Goal: Information Seeking & Learning: Learn about a topic

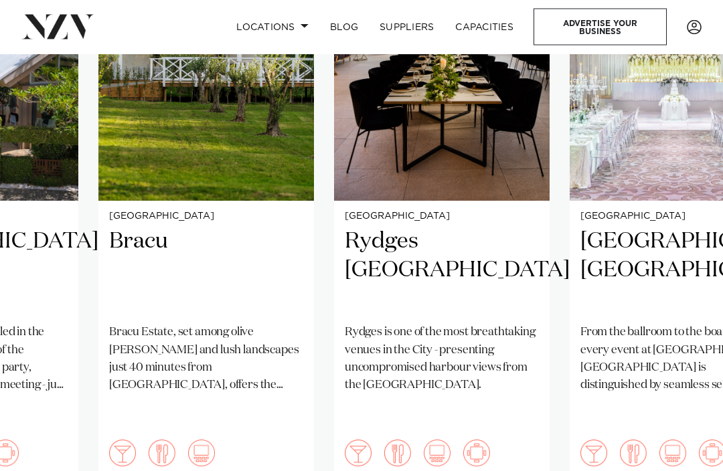
scroll to position [965, 0]
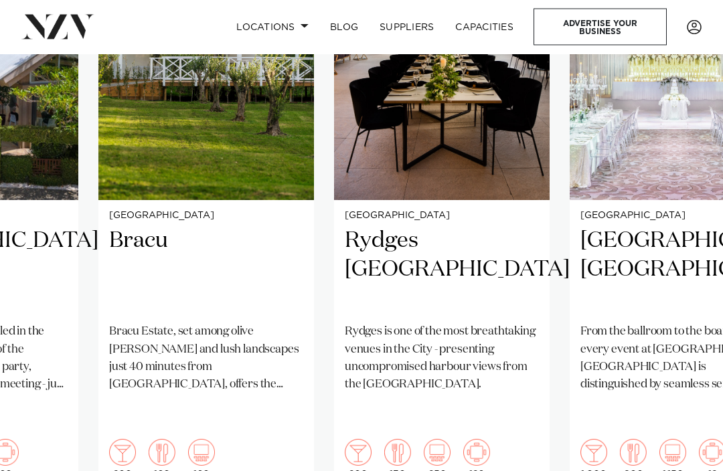
click at [710, 43] on div "Locations [GEOGRAPHIC_DATA] [GEOGRAPHIC_DATA] [GEOGRAPHIC_DATA] [GEOGRAPHIC_DAT…" at bounding box center [361, 27] width 701 height 37
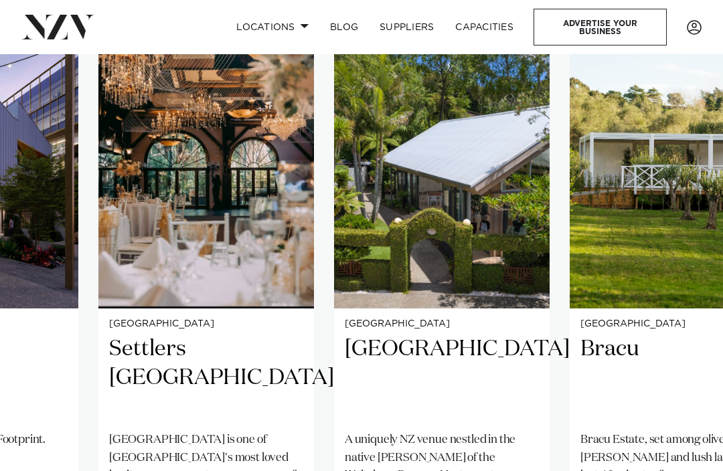
scroll to position [856, 0]
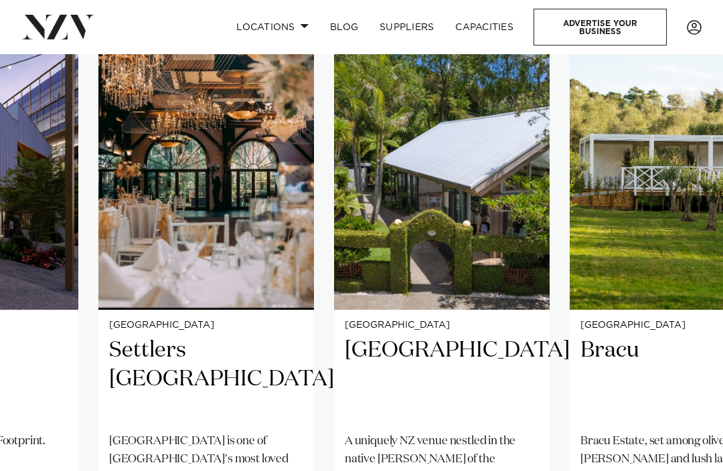
click at [383, 336] on h2 "[GEOGRAPHIC_DATA]" at bounding box center [442, 379] width 194 height 87
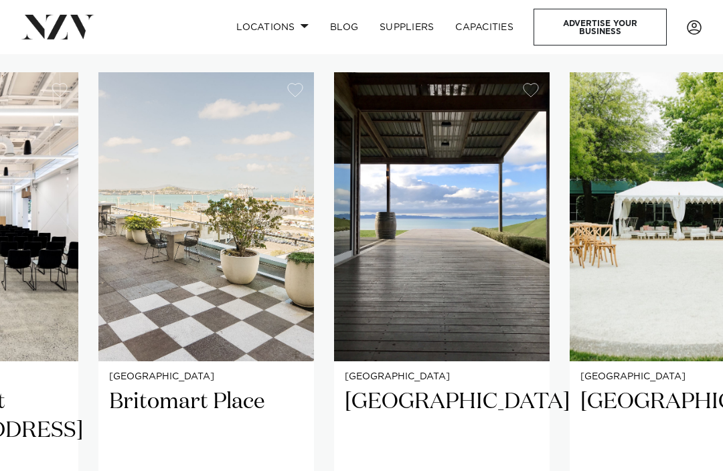
scroll to position [808, 0]
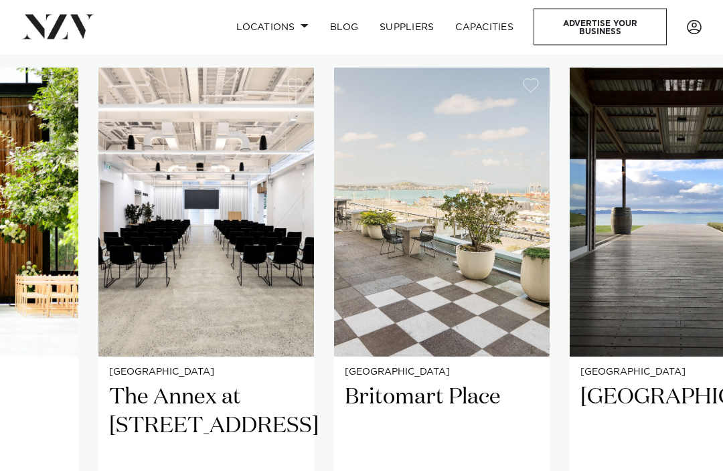
click at [466, 388] on h2 "Britomart Place" at bounding box center [442, 426] width 194 height 87
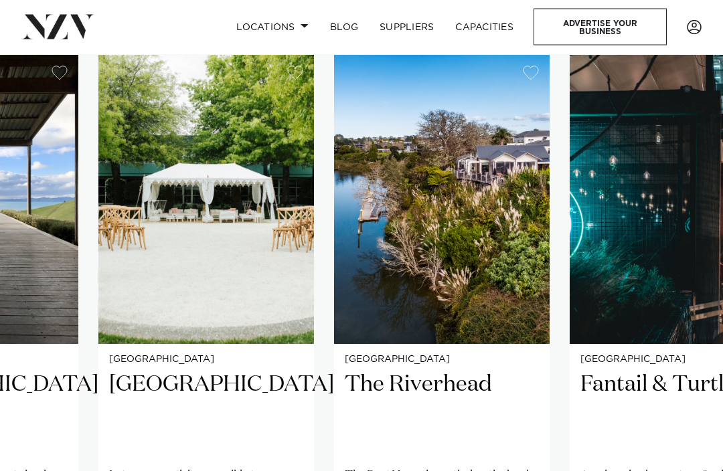
scroll to position [819, 0]
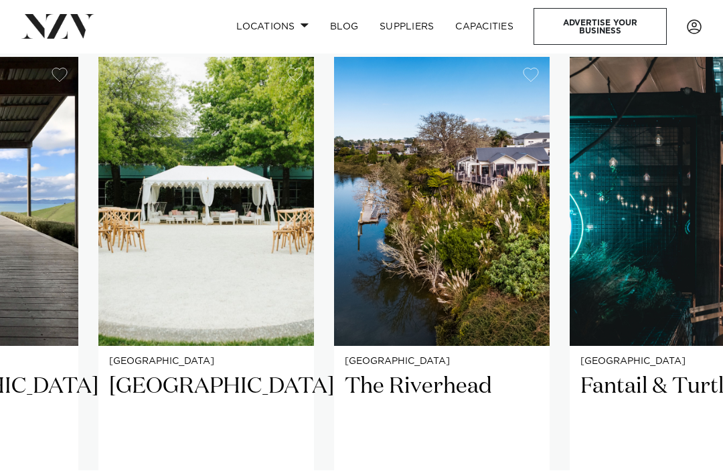
click at [477, 380] on h2 "The Riverhead" at bounding box center [442, 416] width 194 height 87
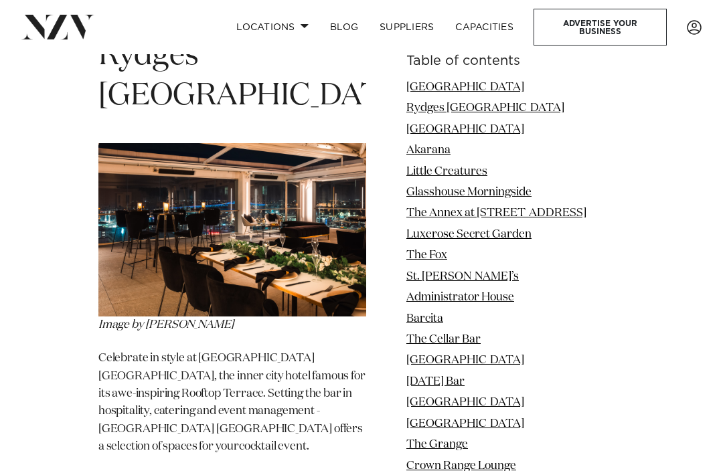
scroll to position [1999, 0]
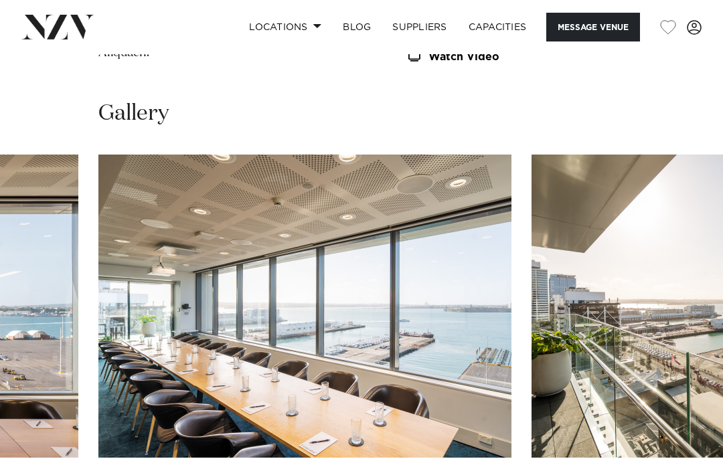
scroll to position [1570, 0]
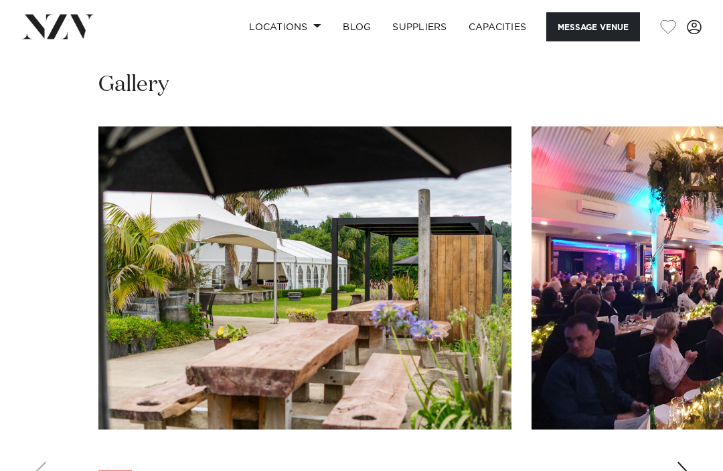
scroll to position [1686, 0]
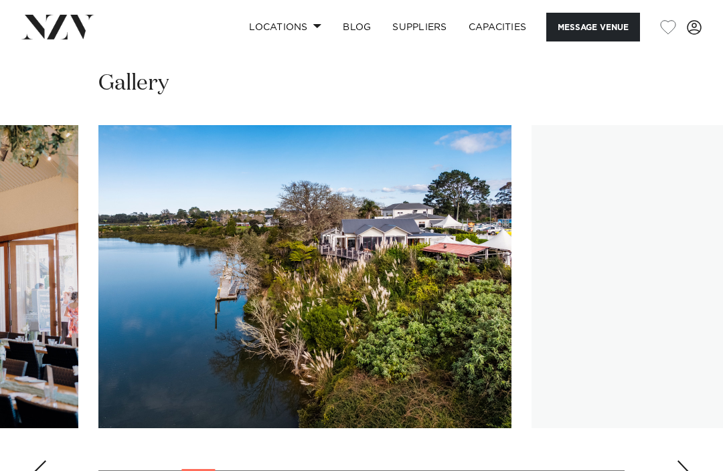
click at [37, 9] on nav "Locations [GEOGRAPHIC_DATA] [GEOGRAPHIC_DATA] [GEOGRAPHIC_DATA] [GEOGRAPHIC_DAT…" at bounding box center [361, 27] width 723 height 54
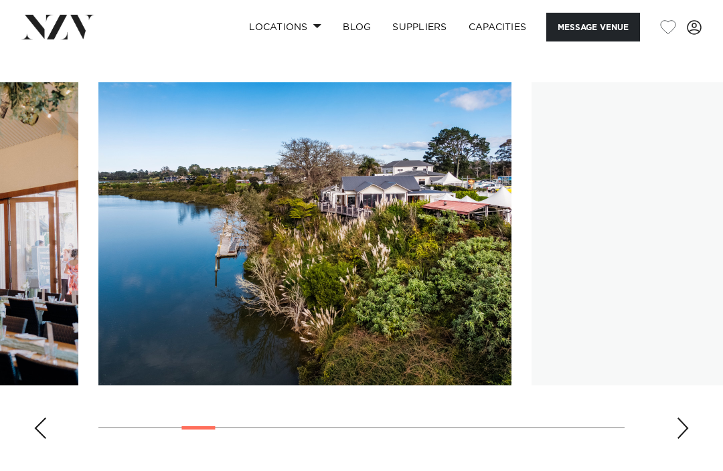
scroll to position [1730, 0]
